Goal: Navigation & Orientation: Find specific page/section

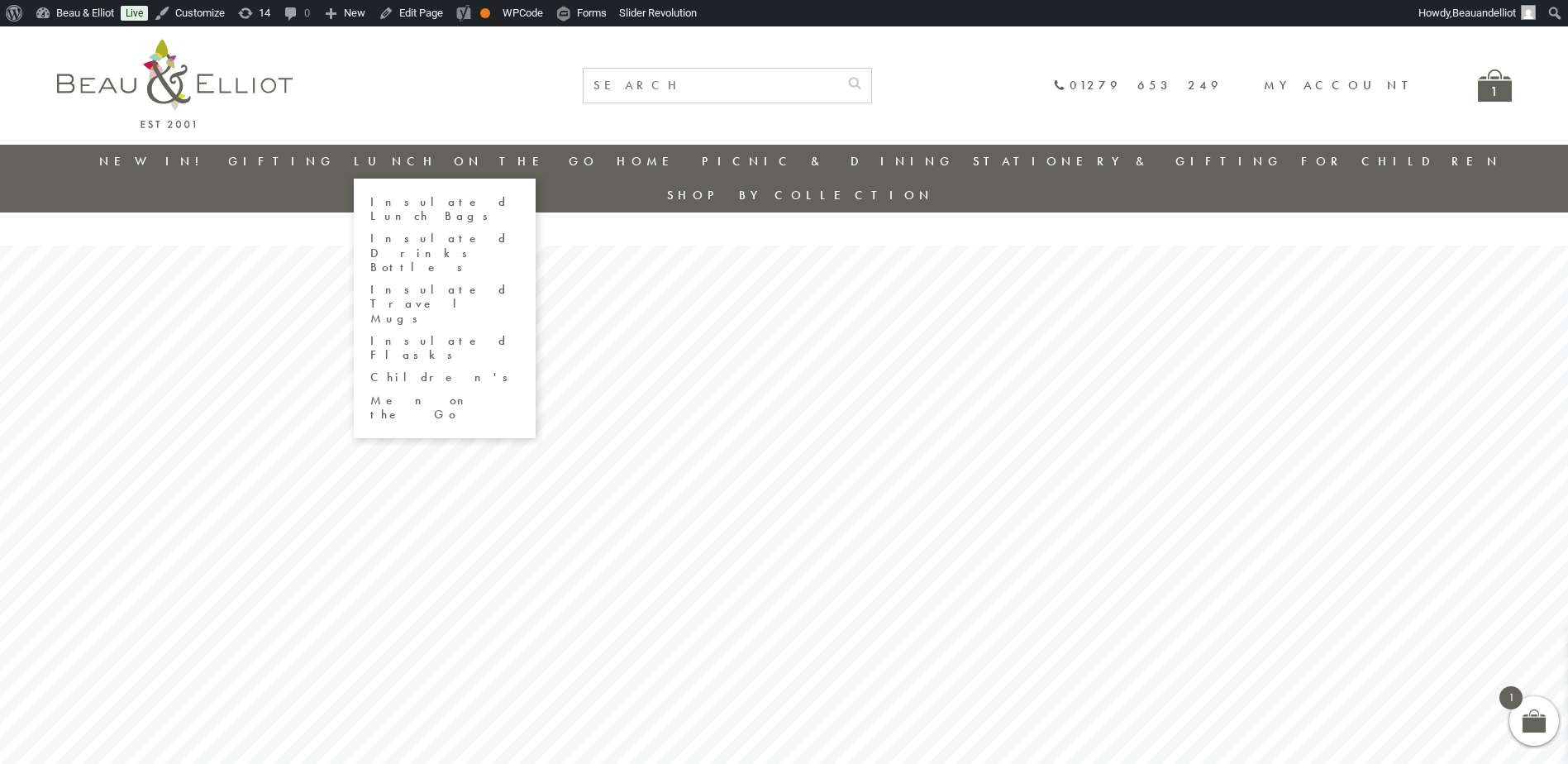
click at [445, 370] on link "Children's" at bounding box center [444, 377] width 149 height 14
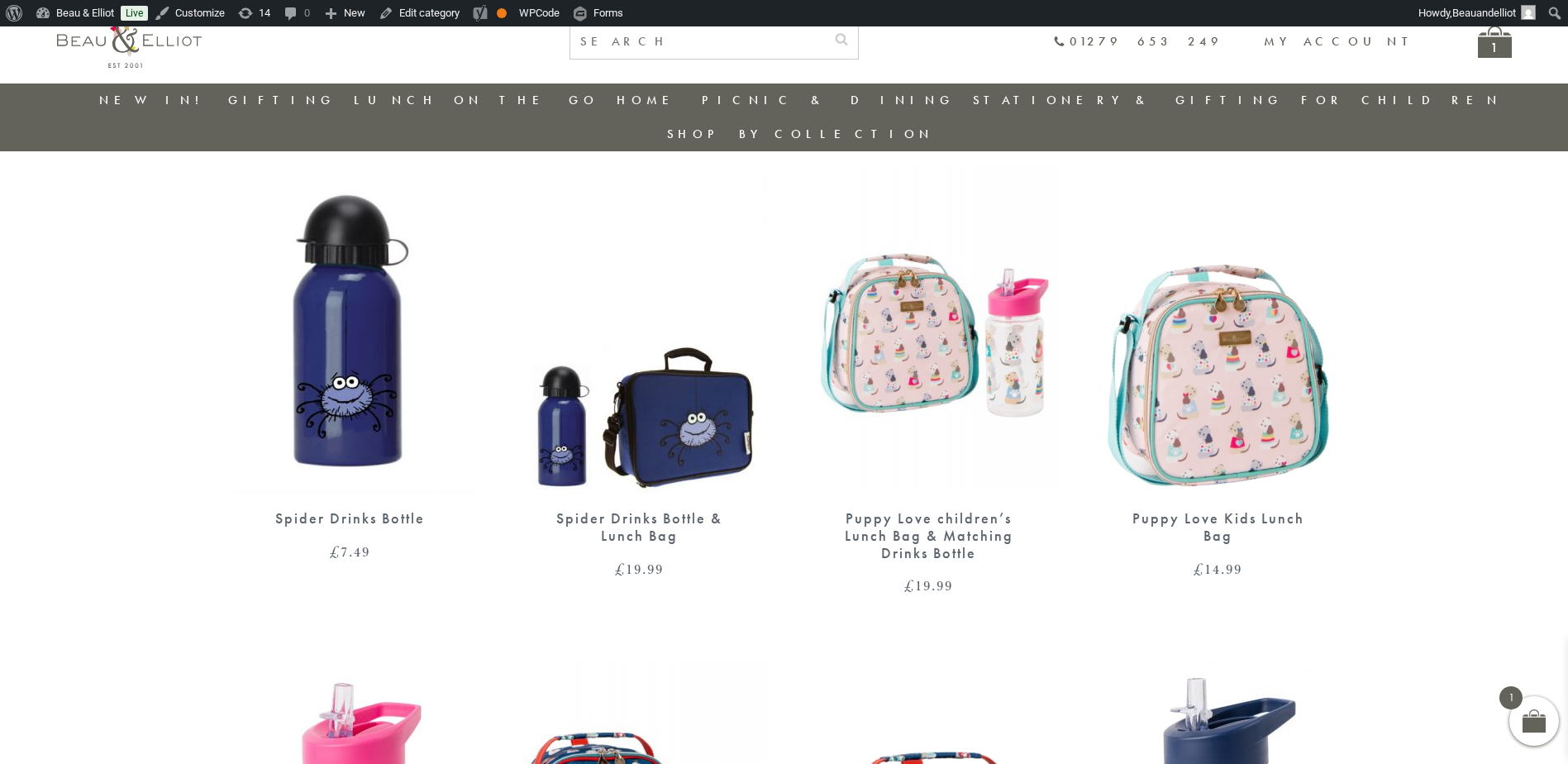
scroll to position [544, 0]
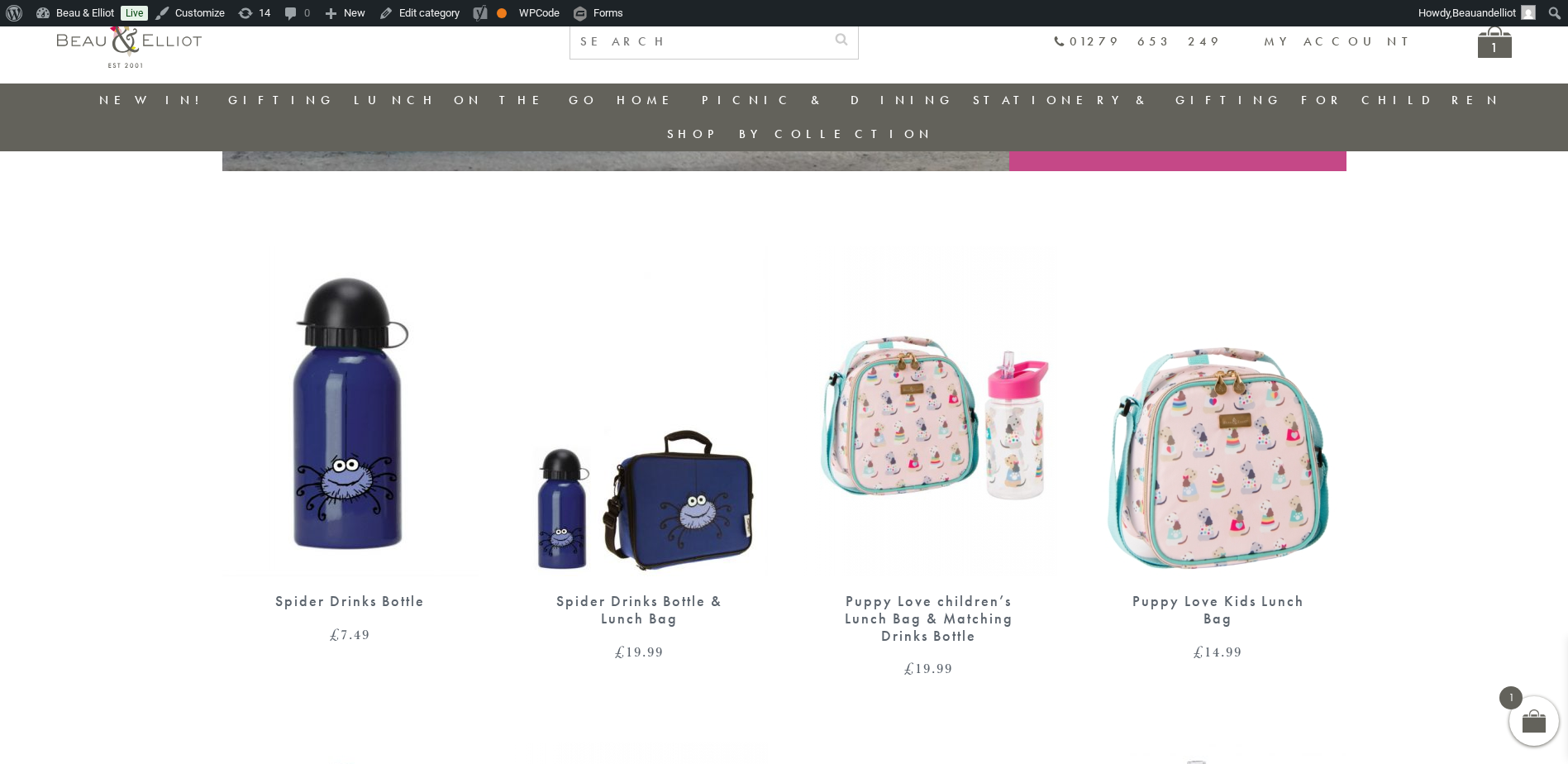
click at [73, 56] on img at bounding box center [130, 40] width 145 height 56
